Goal: Transaction & Acquisition: Book appointment/travel/reservation

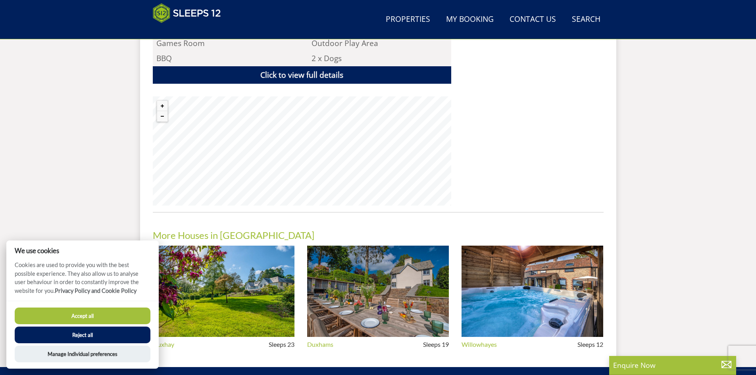
scroll to position [640, 0]
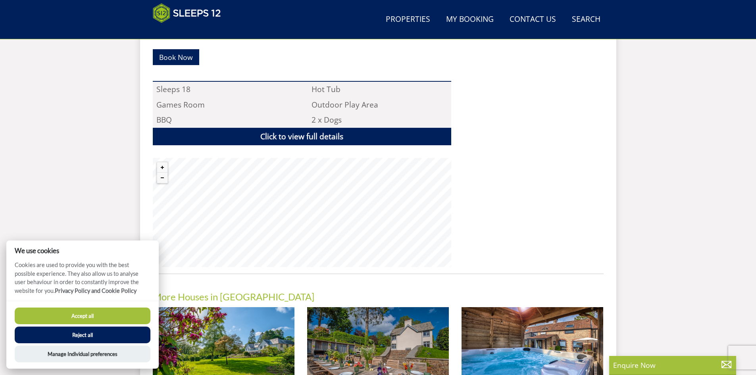
scroll to position [481, 0]
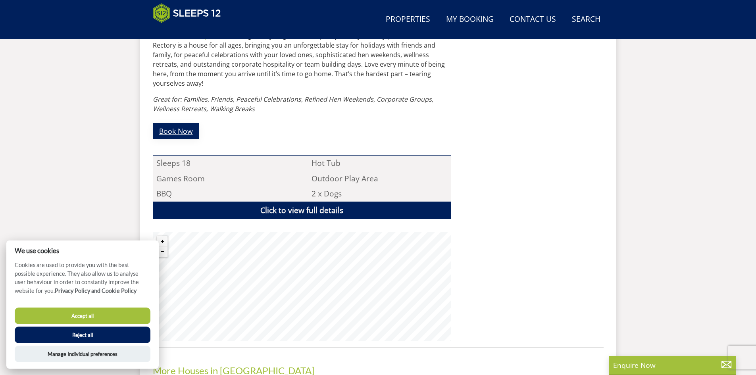
click at [179, 123] on link "Book Now" at bounding box center [176, 130] width 46 height 15
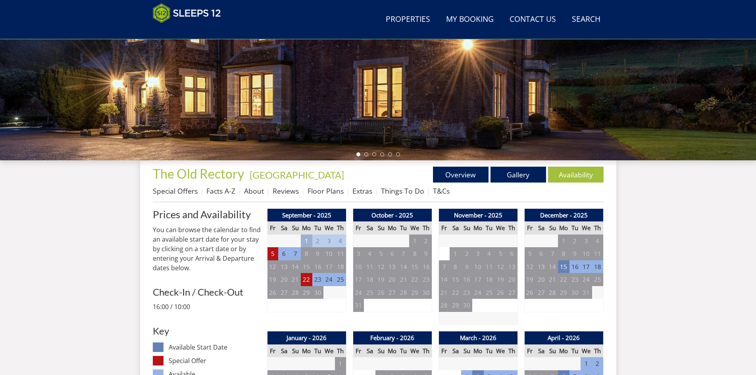
scroll to position [175, 0]
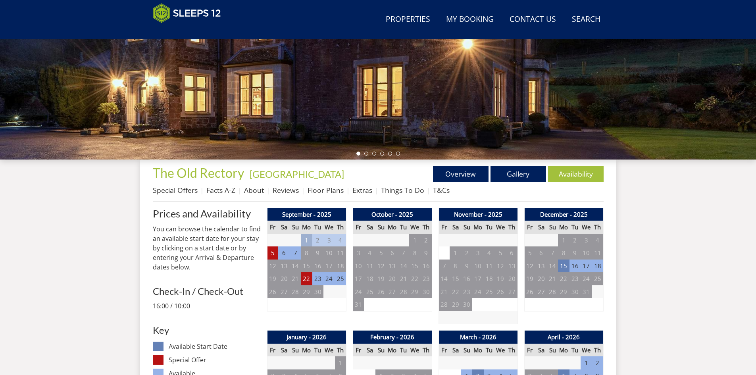
click at [283, 256] on td "6" at bounding box center [283, 252] width 11 height 13
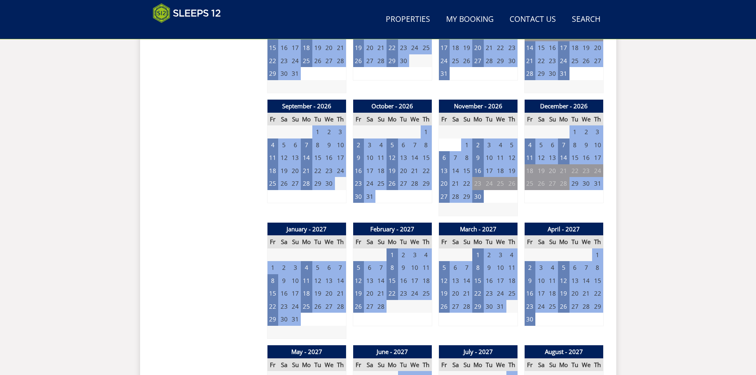
scroll to position [651, 0]
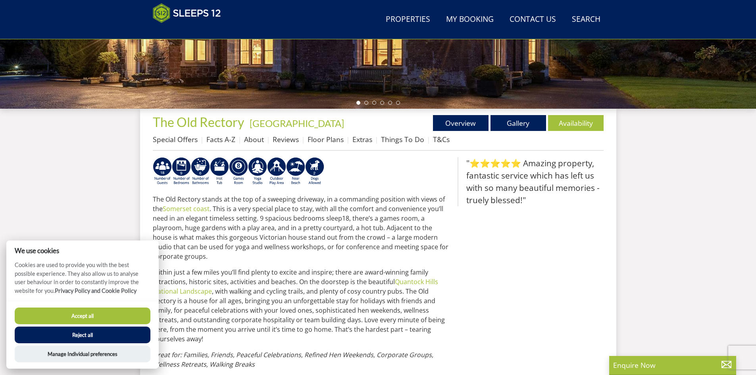
scroll to position [84, 0]
